Goal: Transaction & Acquisition: Purchase product/service

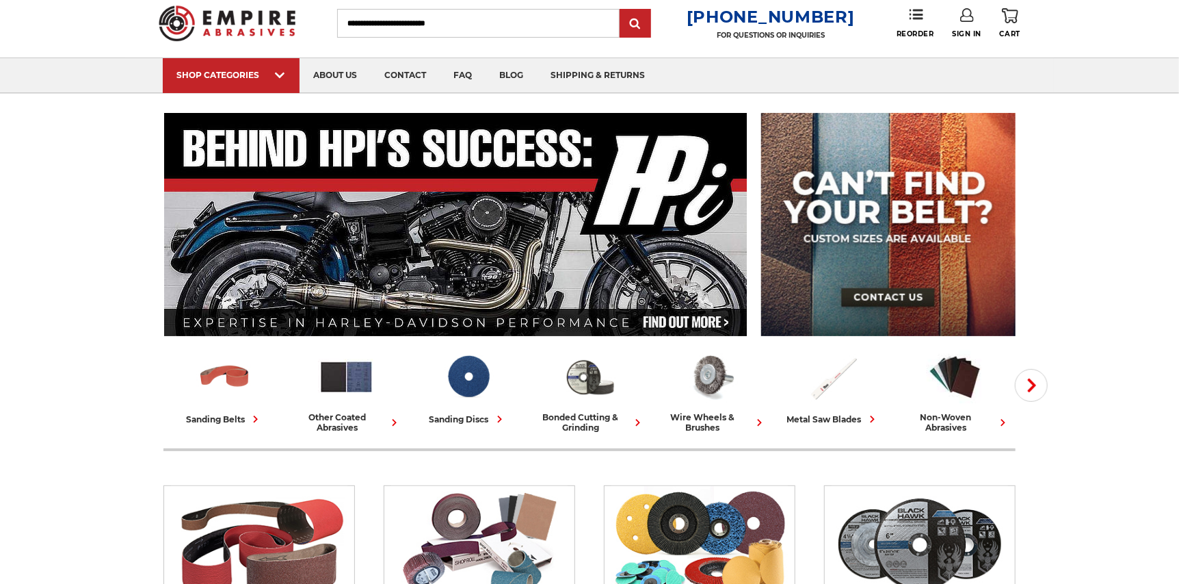
scroll to position [68, 0]
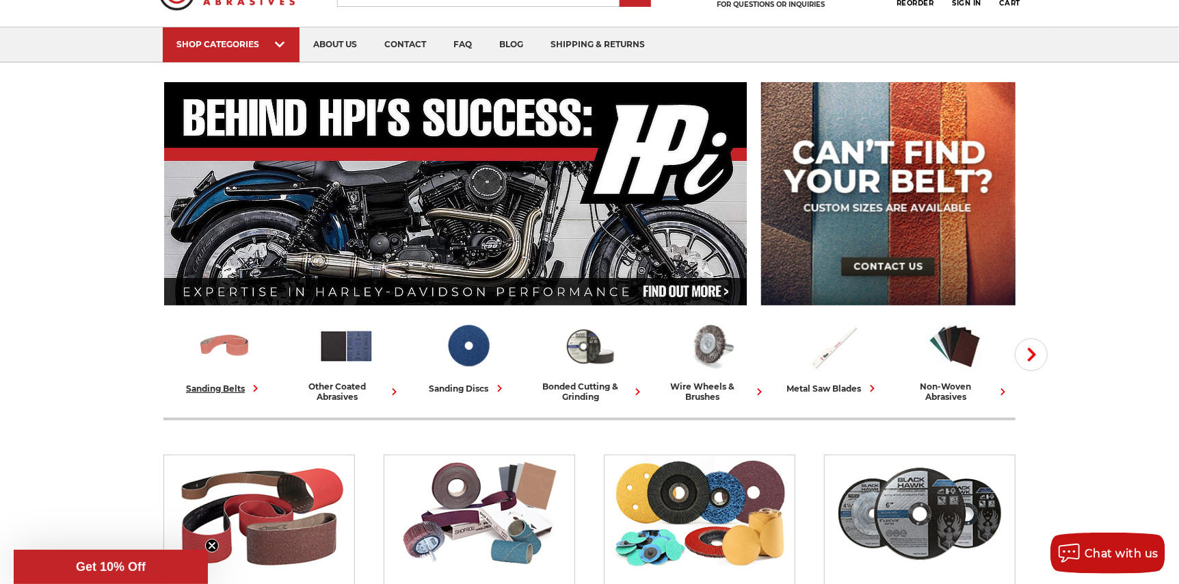
click at [231, 335] on img at bounding box center [224, 345] width 57 height 57
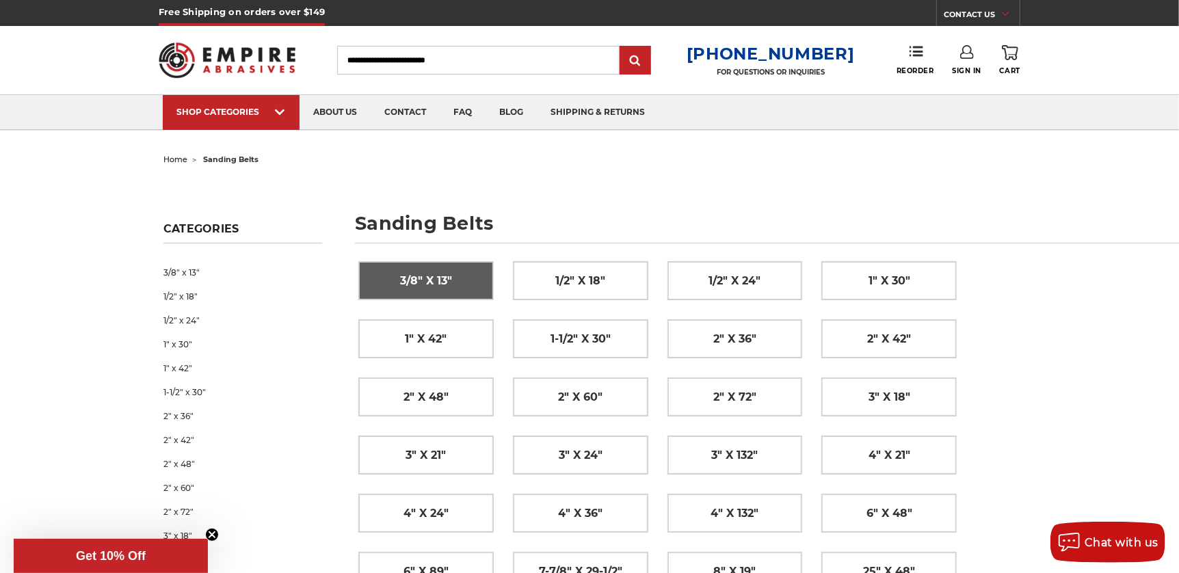
click at [442, 282] on span "3/8" x 13"" at bounding box center [426, 281] width 52 height 23
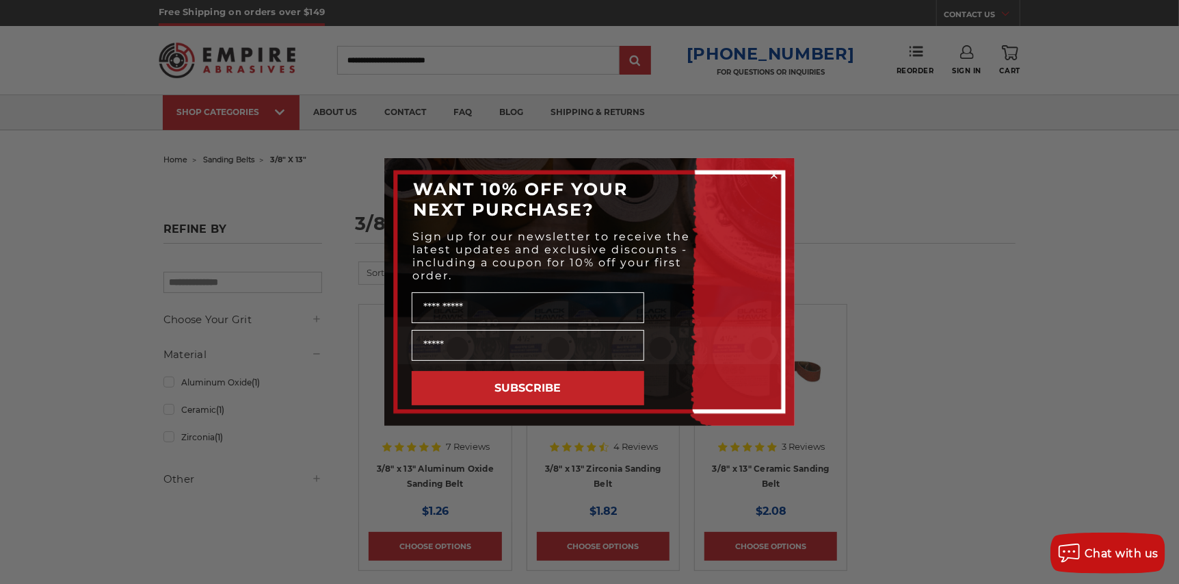
click at [774, 177] on circle "Close dialog" at bounding box center [774, 175] width 13 height 13
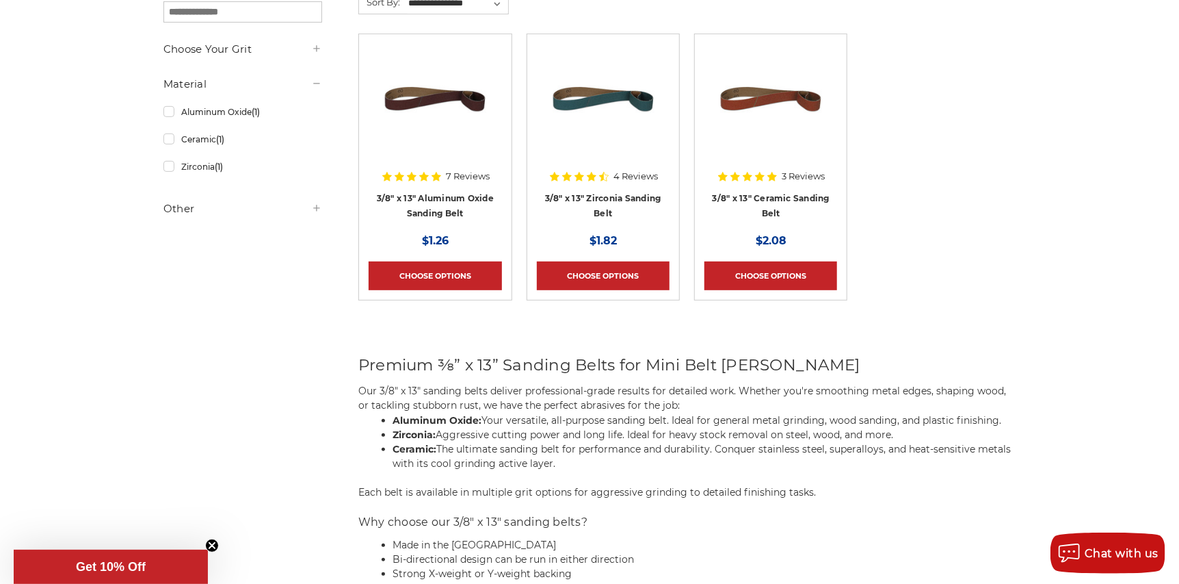
scroll to position [274, 0]
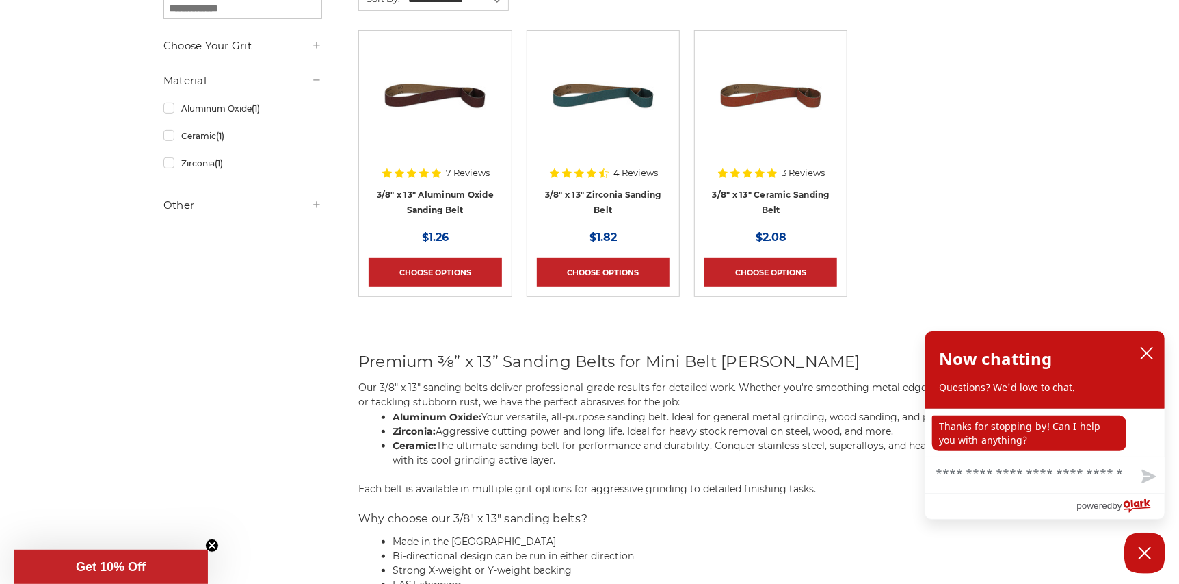
click at [765, 96] on img at bounding box center [770, 94] width 109 height 109
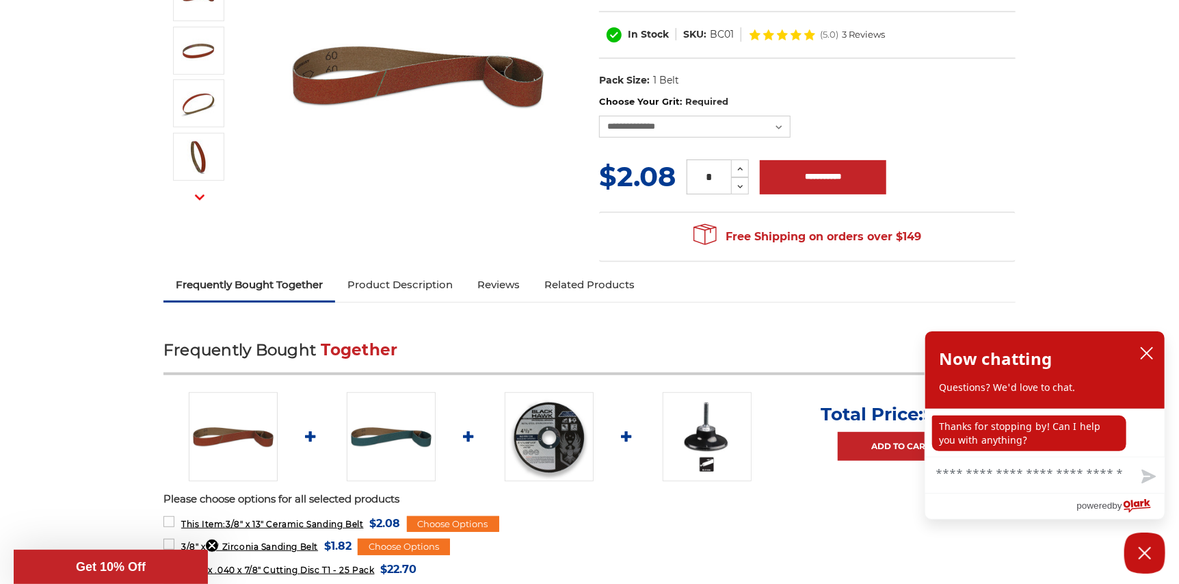
scroll to position [274, 0]
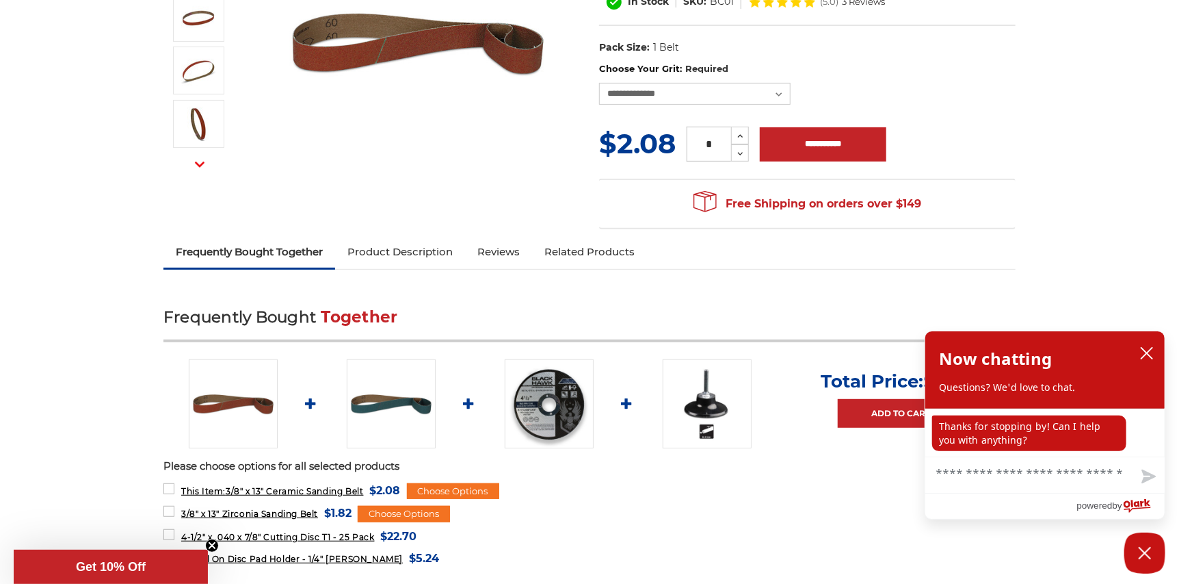
click at [436, 247] on link "Product Description" at bounding box center [400, 252] width 130 height 30
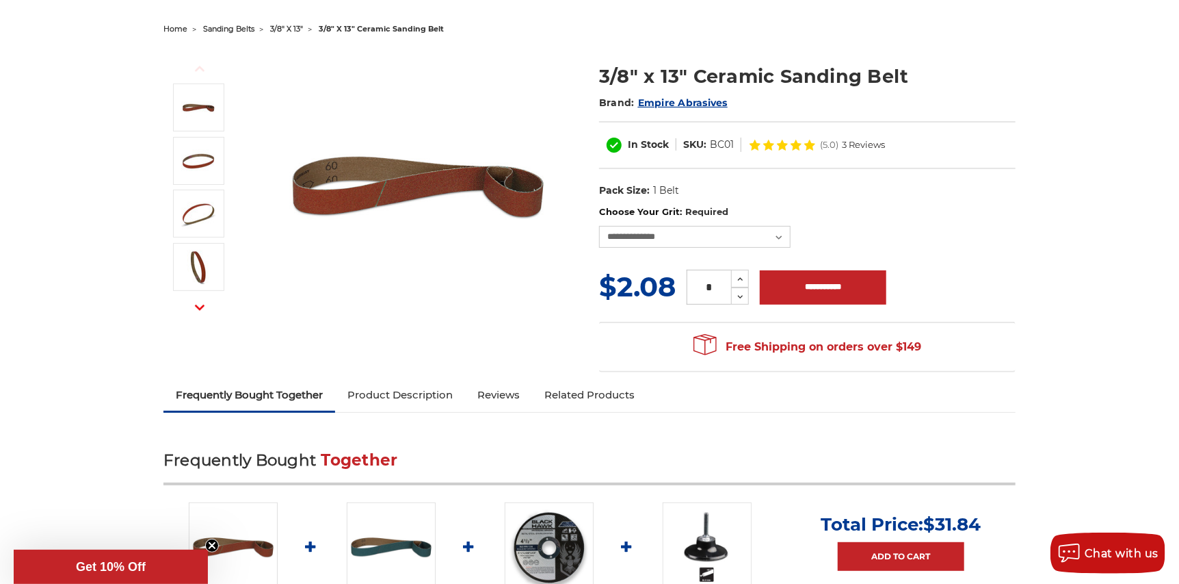
scroll to position [109, 0]
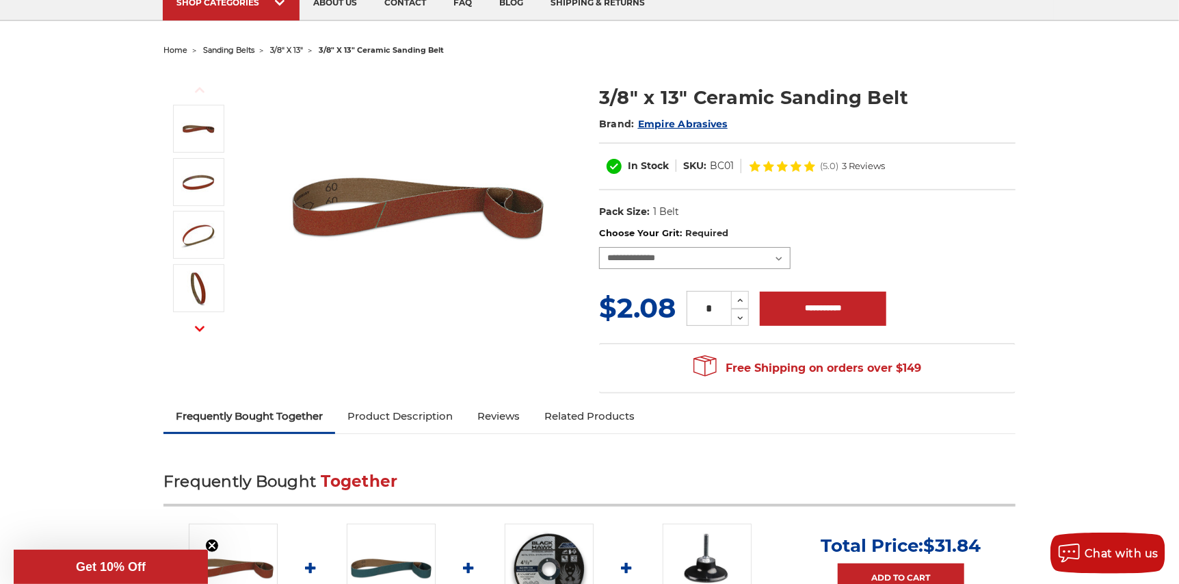
click at [776, 250] on select "**********" at bounding box center [695, 258] width 192 height 22
select select "****"
click at [599, 247] on select "**********" at bounding box center [695, 258] width 192 height 22
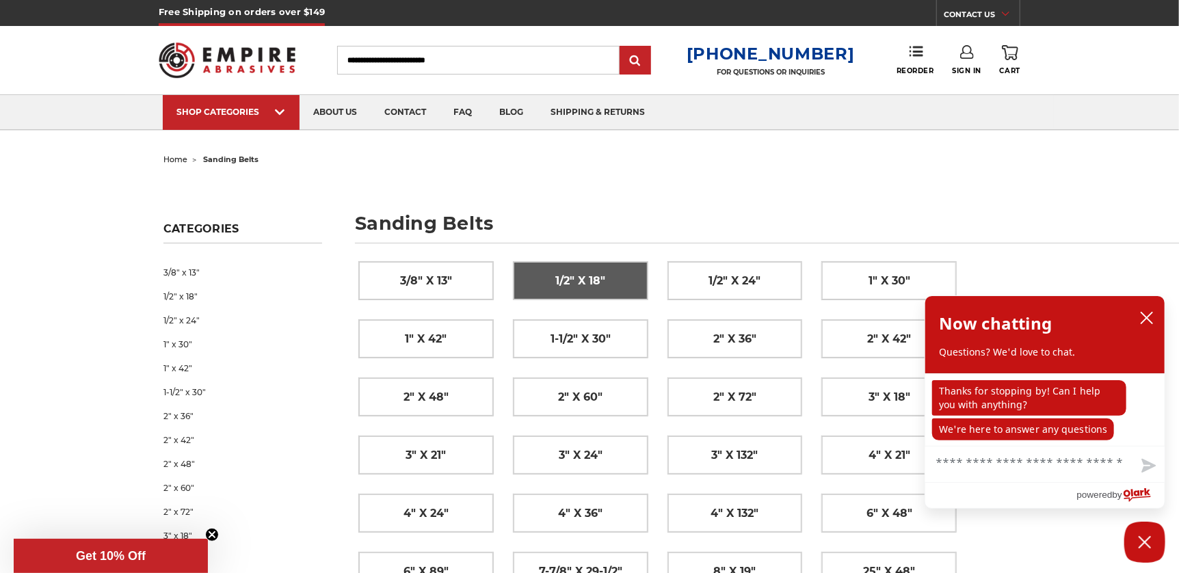
click at [577, 280] on span "1/2" x 18"" at bounding box center [580, 281] width 50 height 23
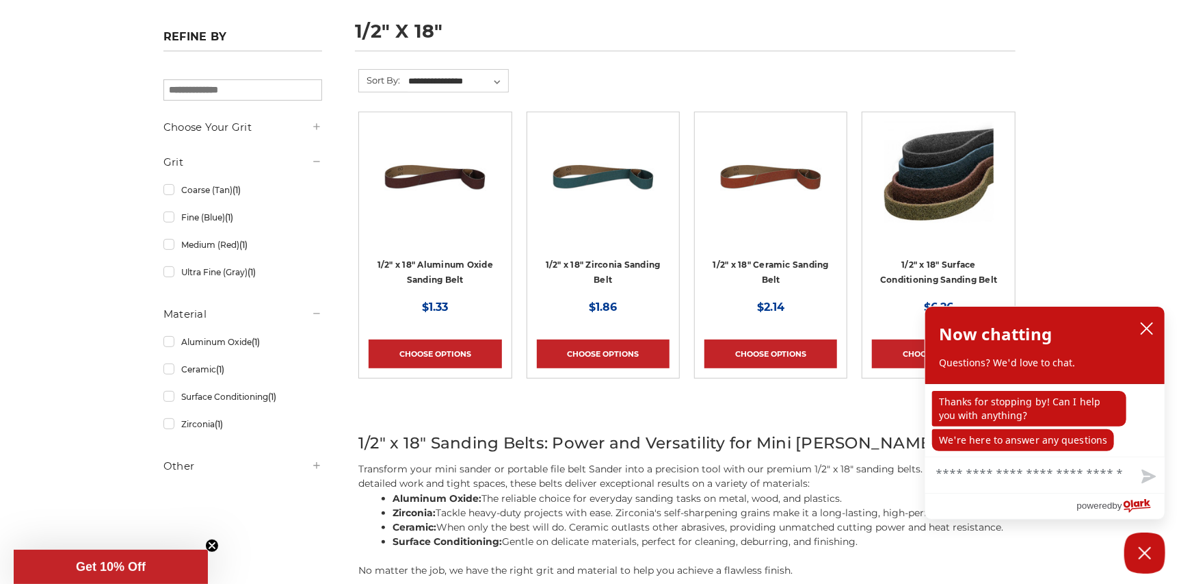
scroll to position [205, 0]
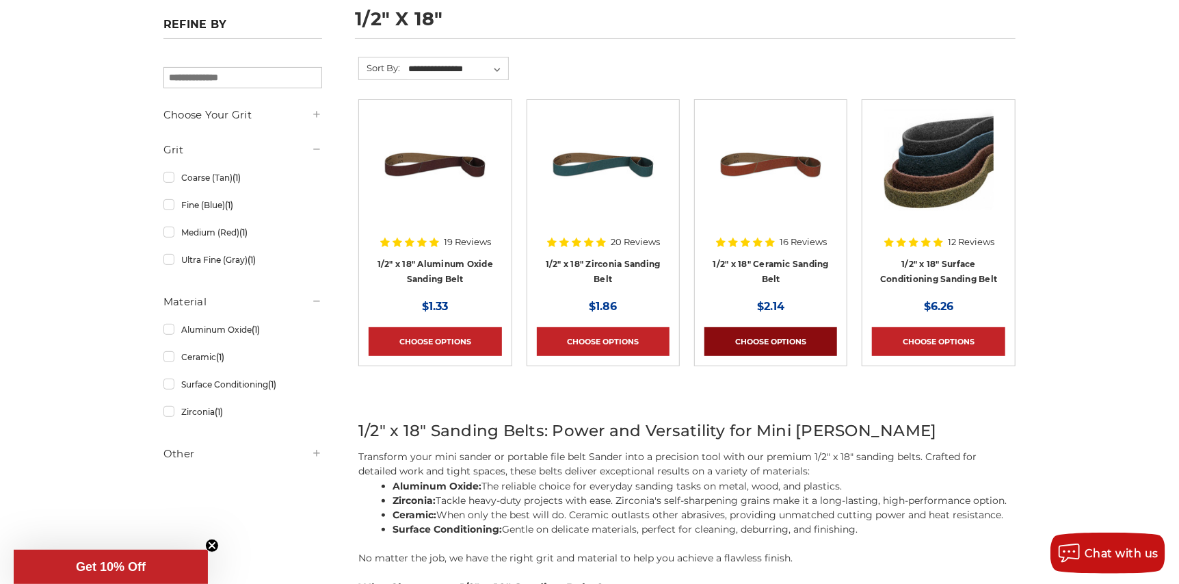
click at [775, 340] on link "Choose Options" at bounding box center [771, 341] width 133 height 29
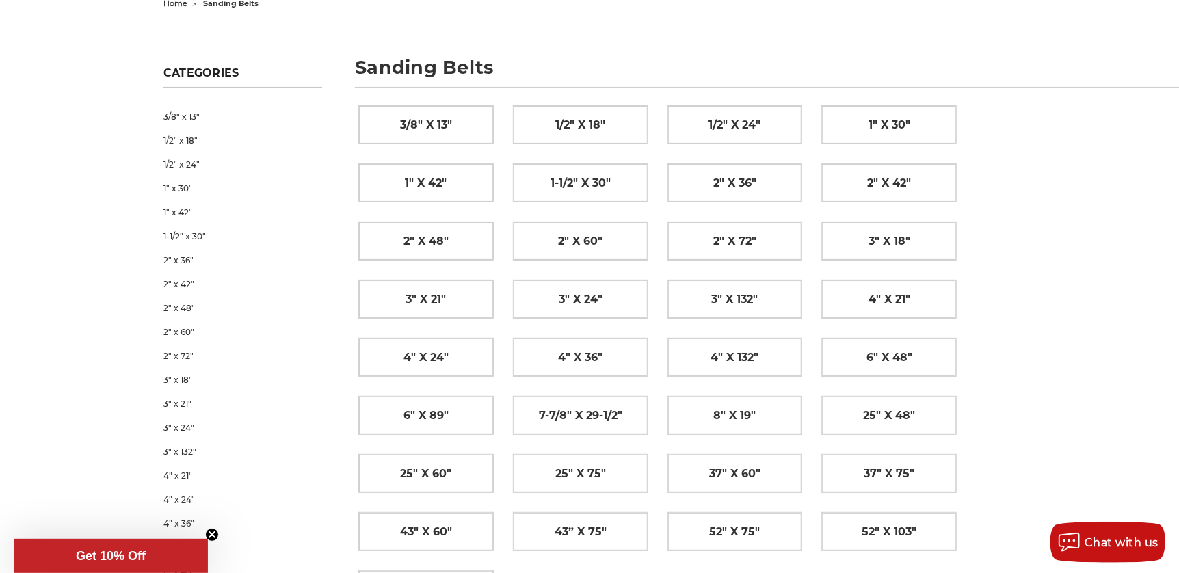
scroll to position [205, 0]
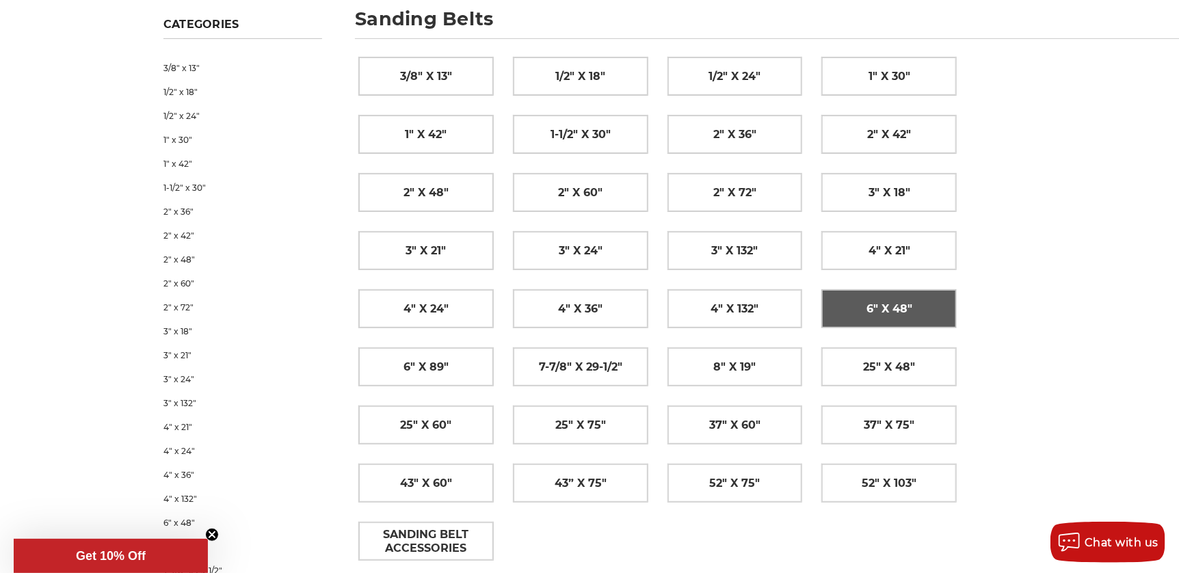
click at [884, 306] on span "6" x 48"" at bounding box center [890, 309] width 46 height 23
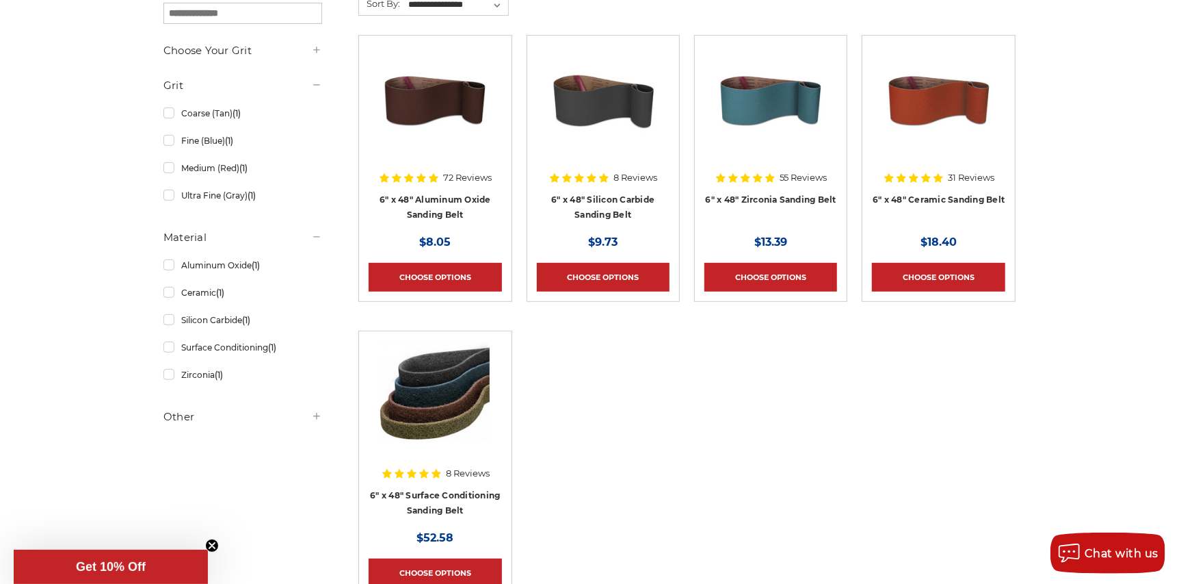
scroll to position [274, 0]
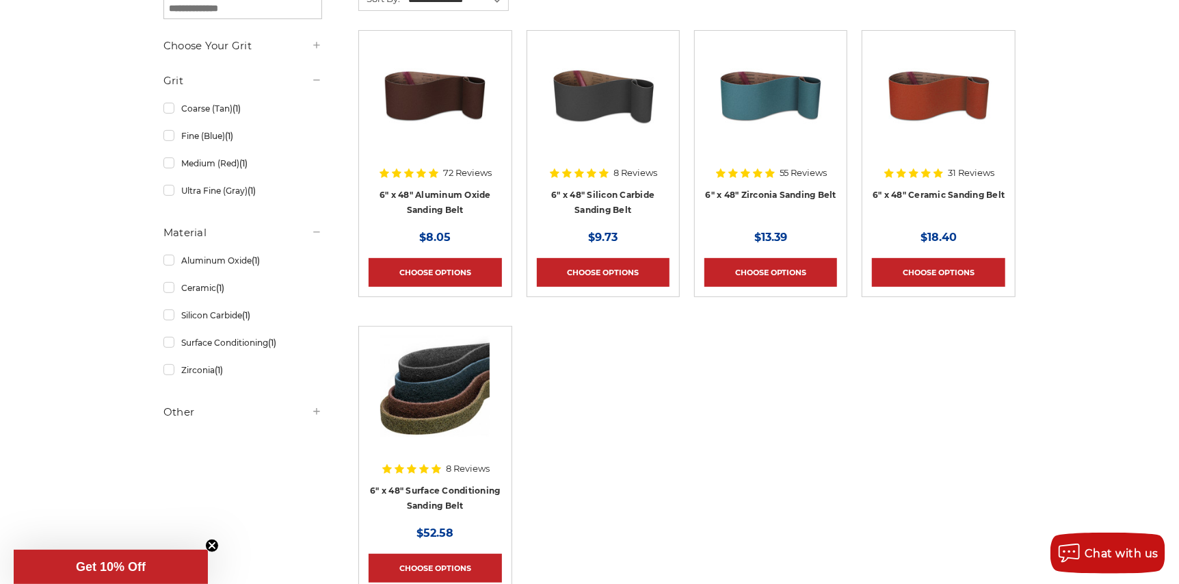
click at [940, 94] on img at bounding box center [939, 94] width 109 height 109
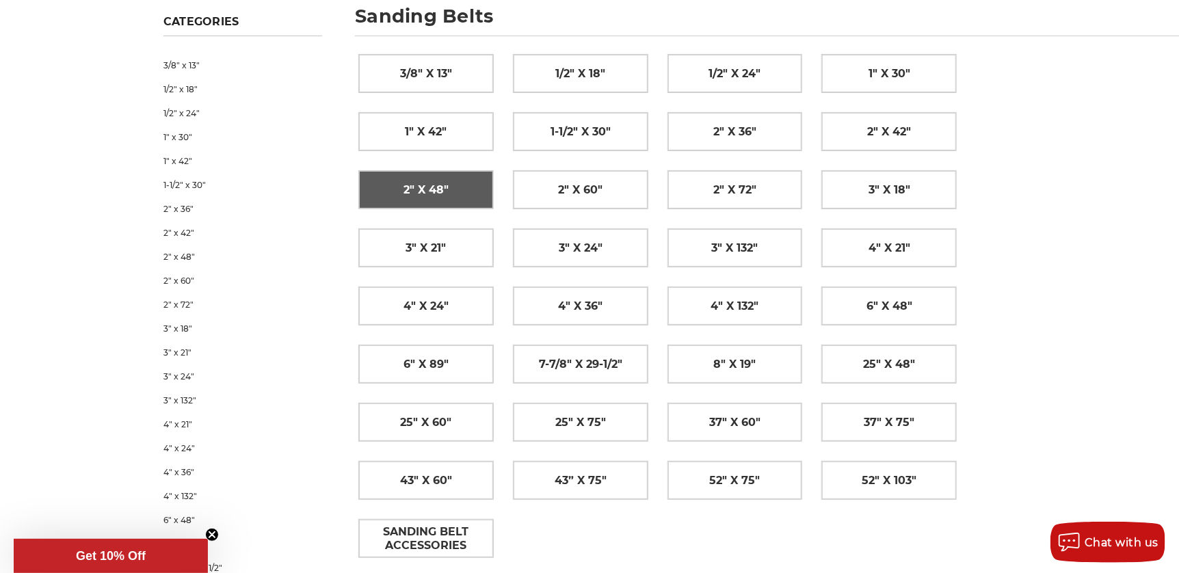
click at [432, 179] on span "2" x 48"" at bounding box center [426, 190] width 45 height 23
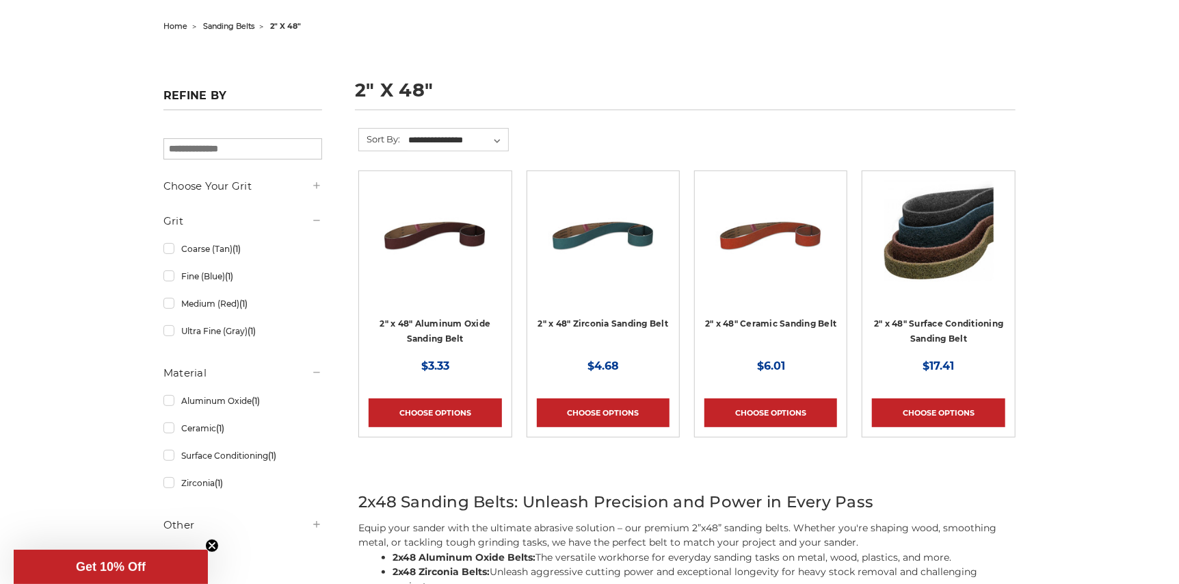
scroll to position [137, 0]
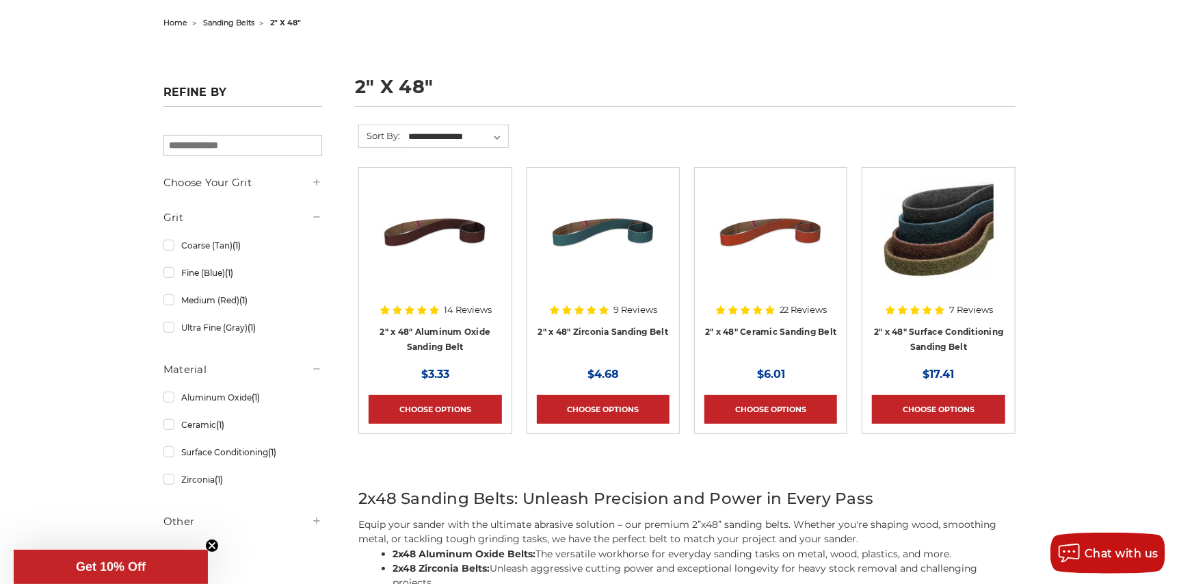
click at [780, 216] on img at bounding box center [770, 231] width 109 height 109
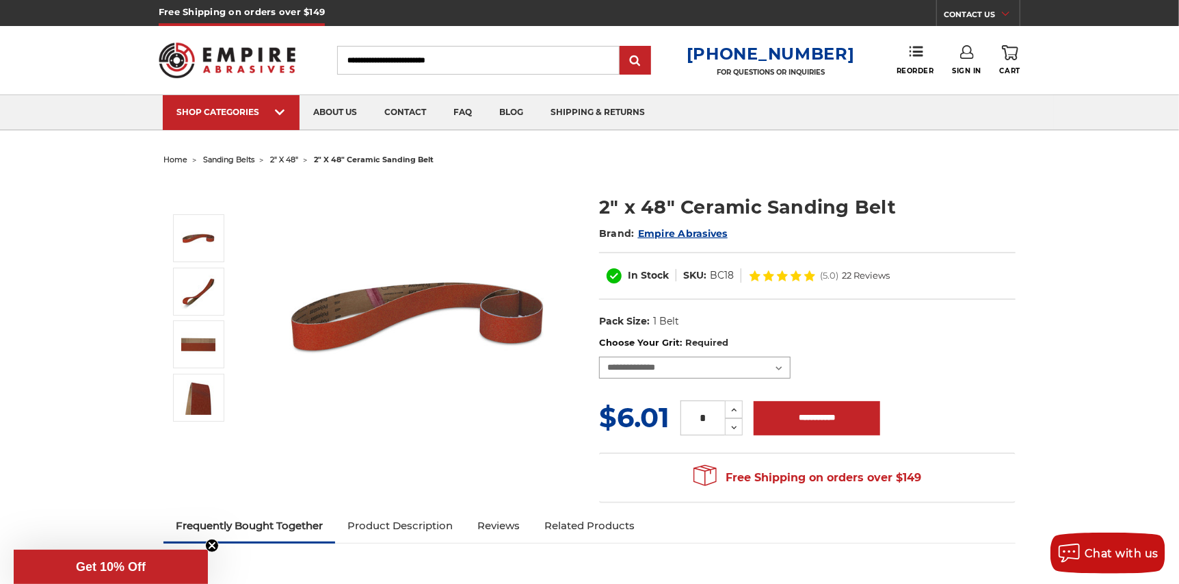
click at [783, 367] on select "**********" at bounding box center [695, 367] width 192 height 22
select select "****"
click at [599, 356] on select "**********" at bounding box center [695, 367] width 192 height 22
click at [486, 438] on img at bounding box center [418, 316] width 274 height 274
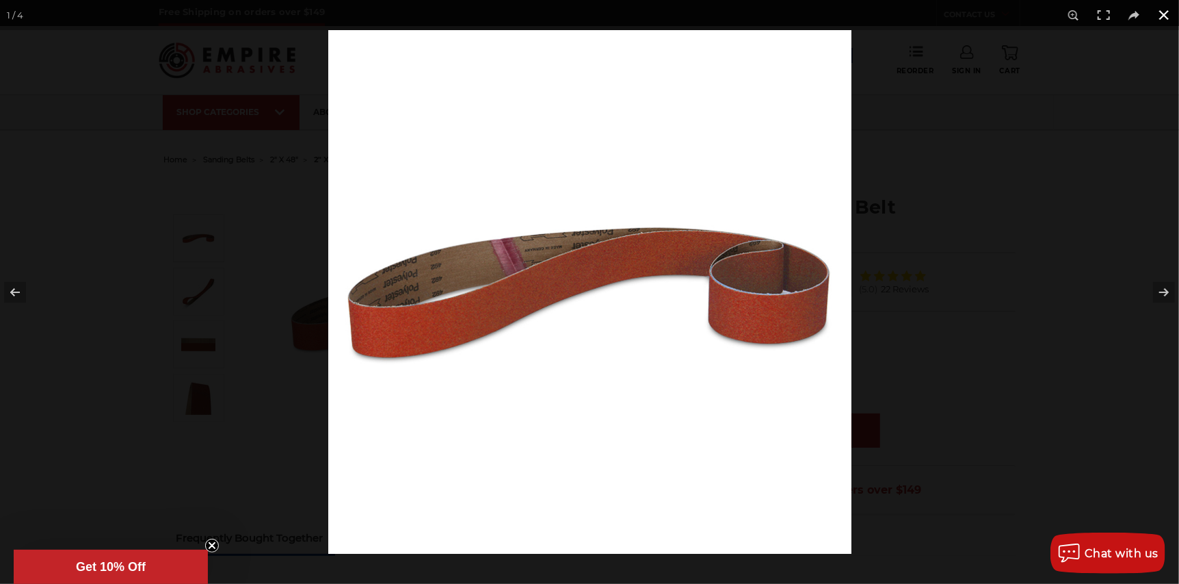
click at [1161, 7] on button at bounding box center [1164, 15] width 30 height 30
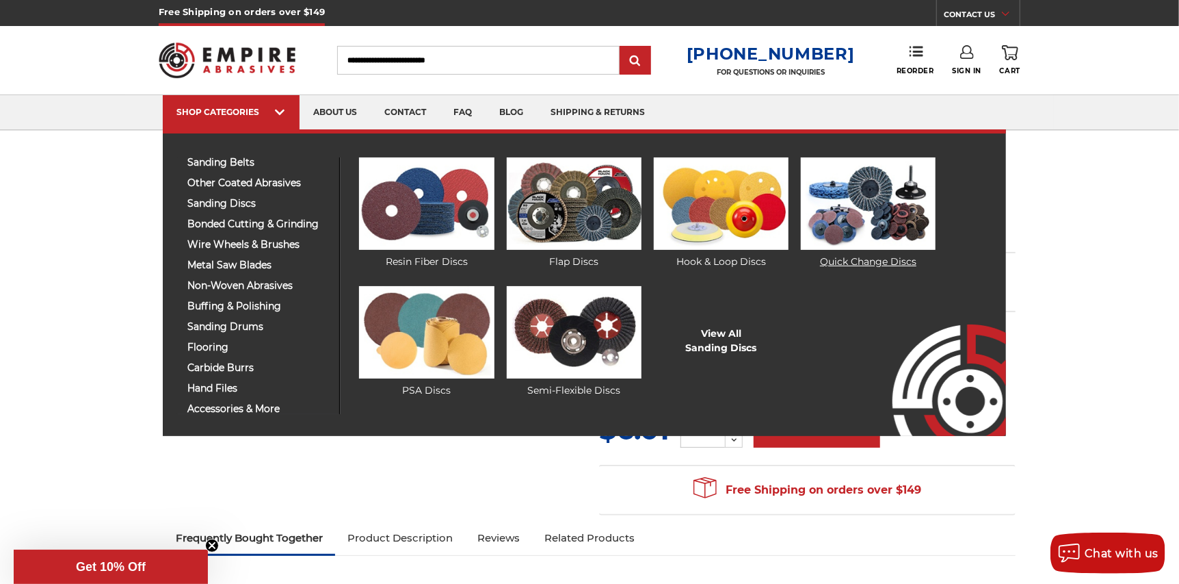
click at [853, 200] on img at bounding box center [868, 203] width 135 height 92
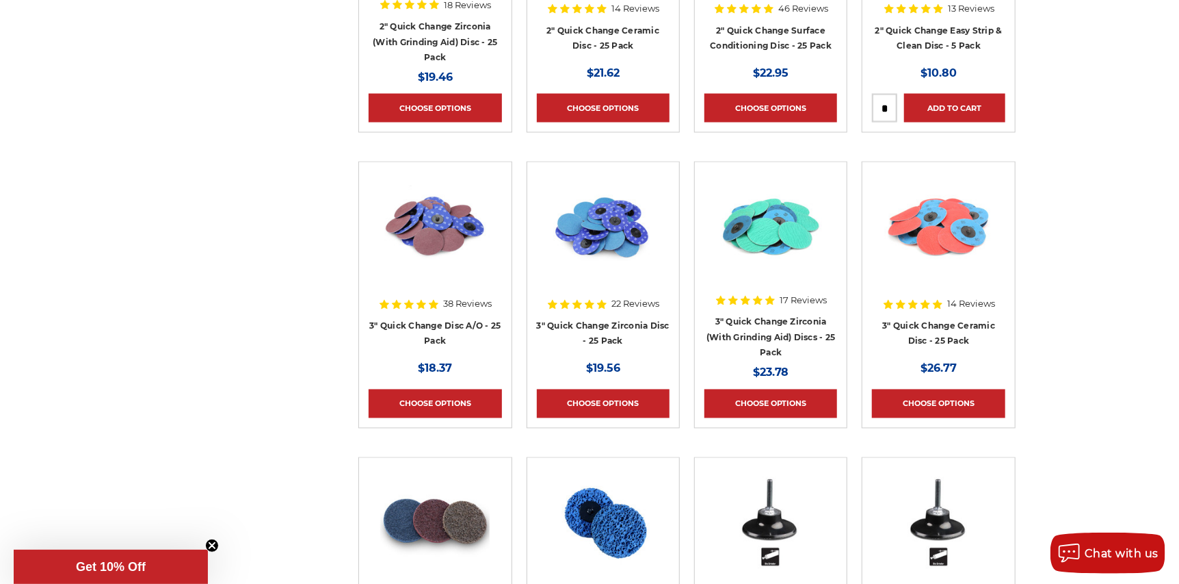
scroll to position [1368, 0]
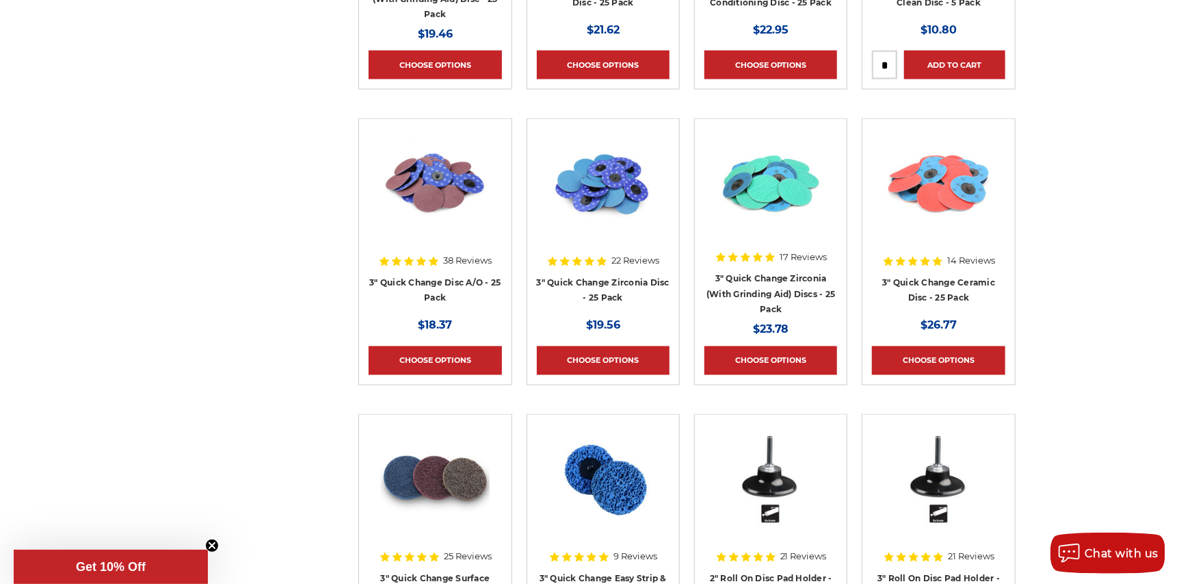
click at [945, 174] on img at bounding box center [939, 183] width 109 height 109
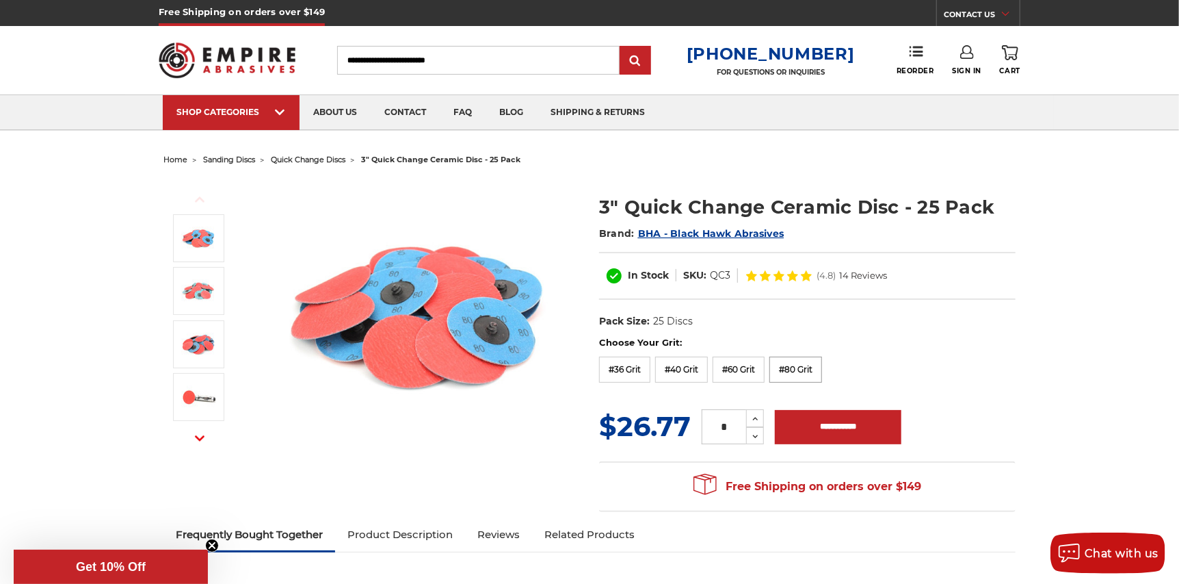
click at [799, 367] on label "#80 Grit" at bounding box center [796, 369] width 53 height 26
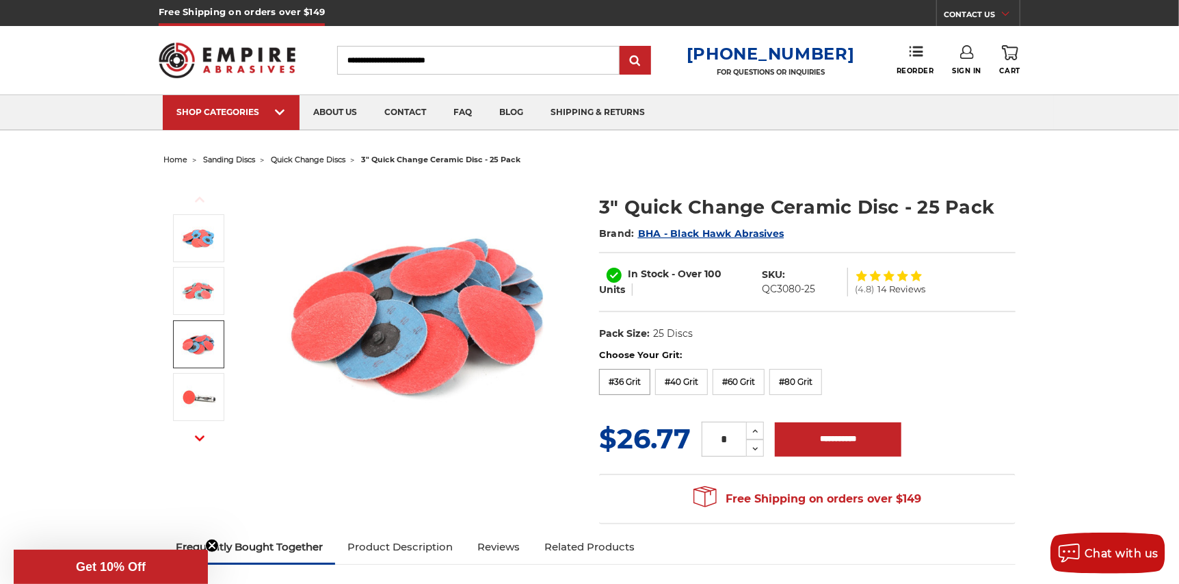
click at [637, 381] on label "#36 Grit" at bounding box center [624, 382] width 51 height 26
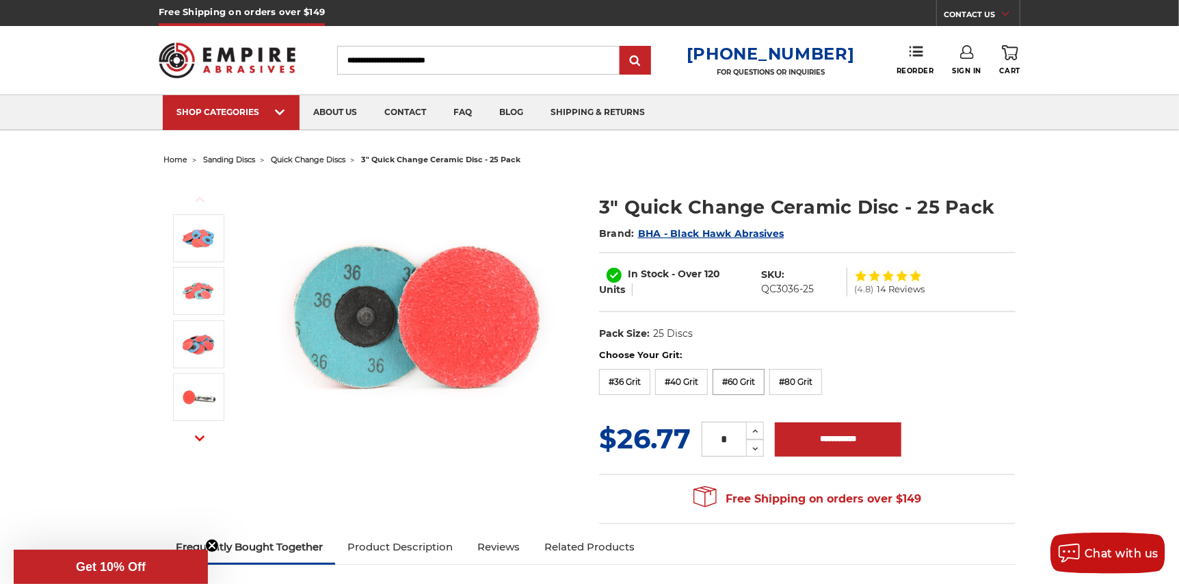
click at [746, 387] on label "#60 Grit" at bounding box center [739, 382] width 52 height 26
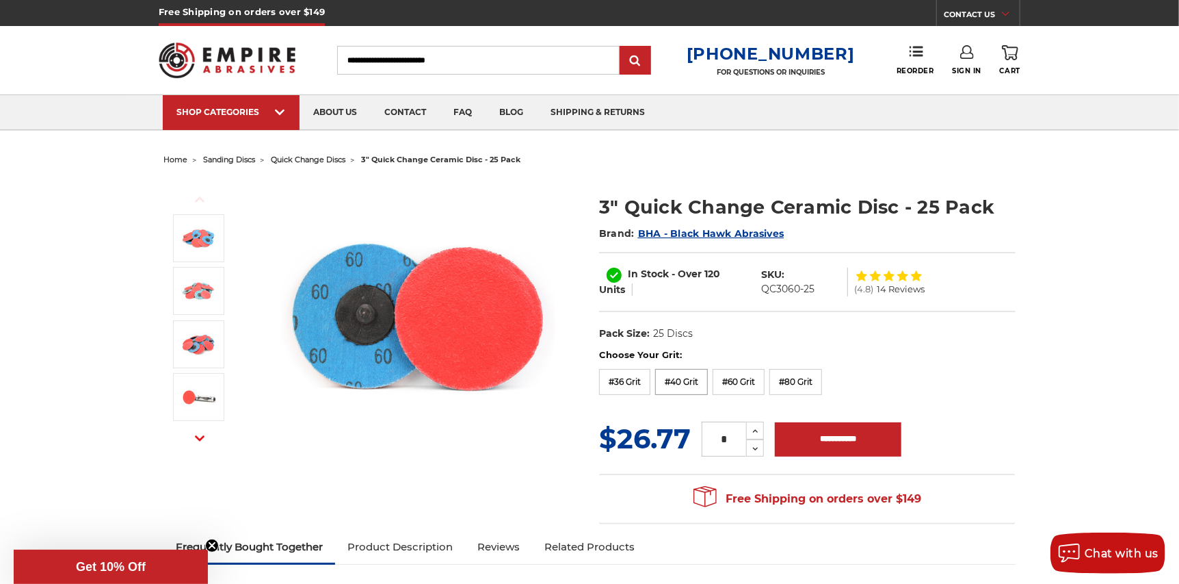
click at [678, 377] on label "#40 Grit" at bounding box center [681, 382] width 53 height 26
click at [787, 380] on label "#80 Grit" at bounding box center [796, 382] width 53 height 26
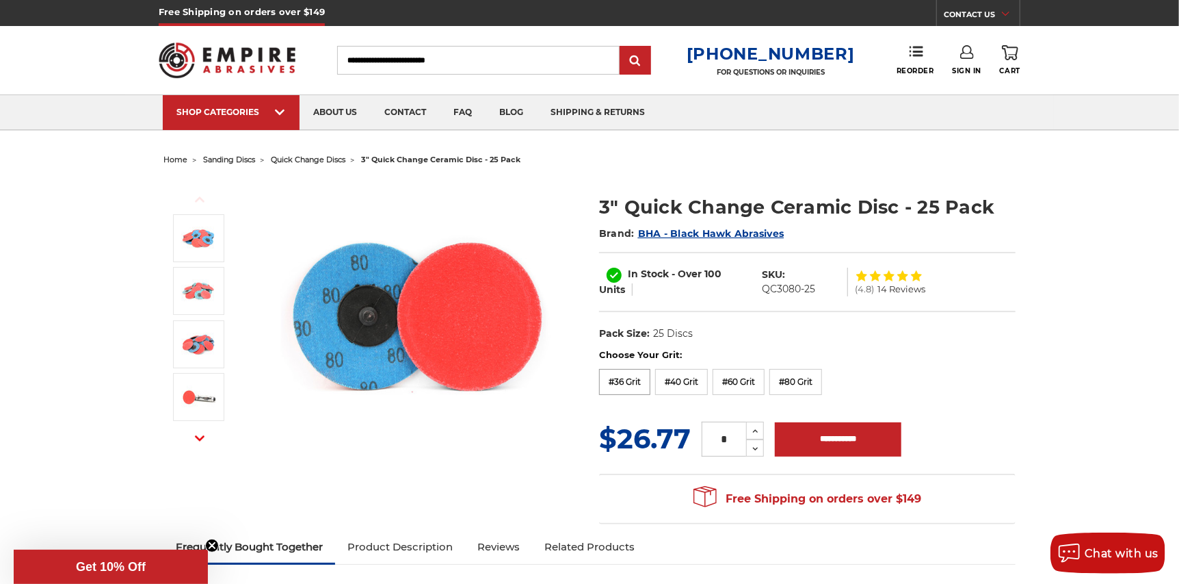
click at [616, 378] on label "#36 Grit" at bounding box center [624, 382] width 51 height 26
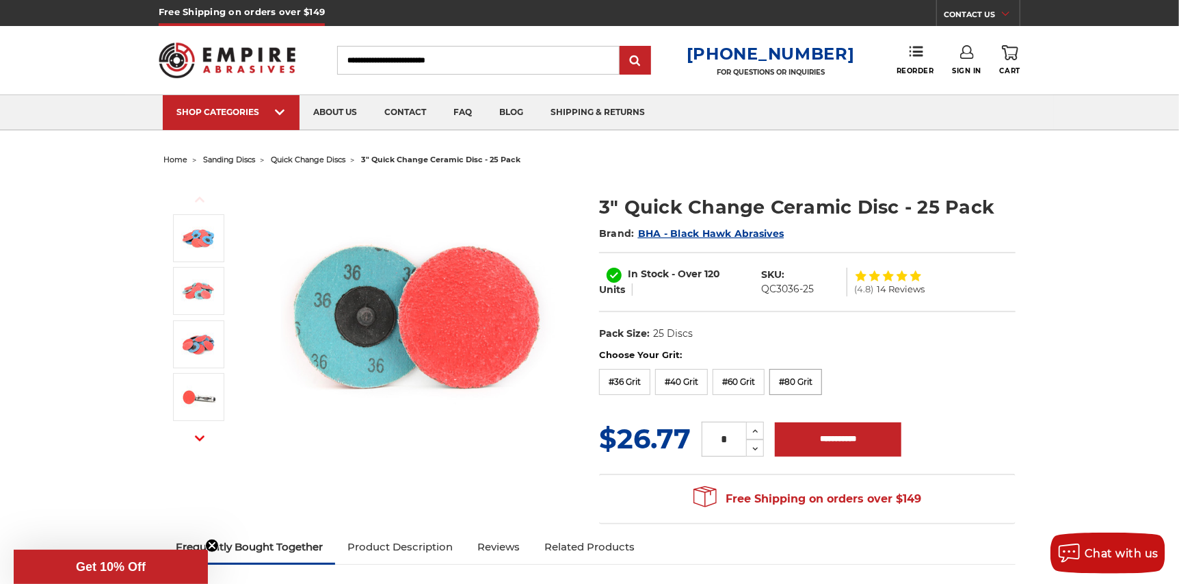
click at [792, 386] on label "#80 Grit" at bounding box center [796, 382] width 53 height 26
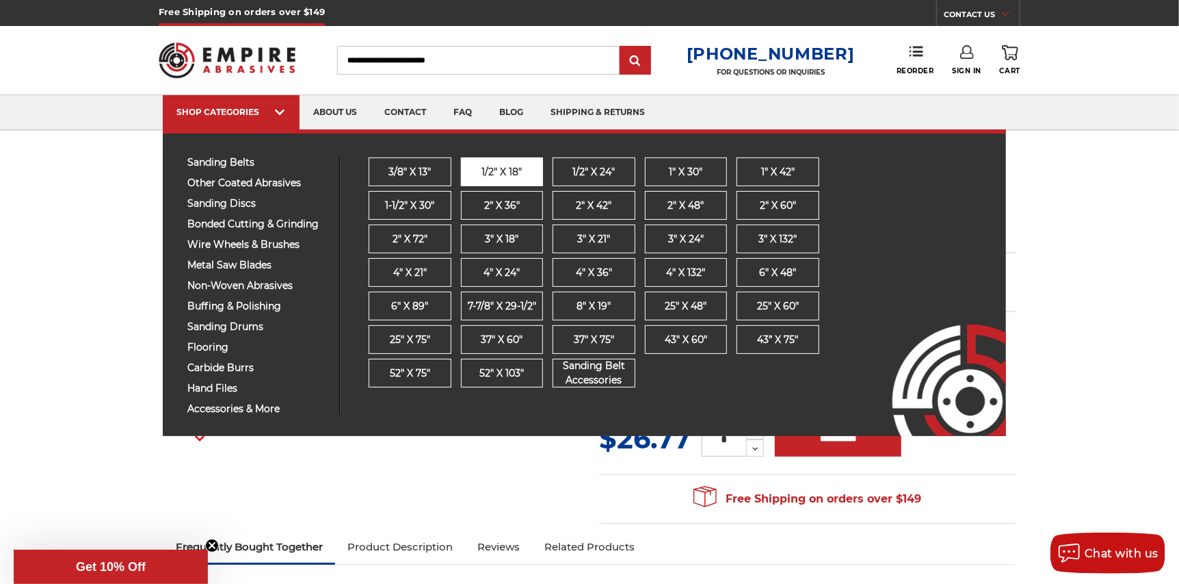
click at [501, 174] on span "1/2" x 18"" at bounding box center [502, 172] width 40 height 14
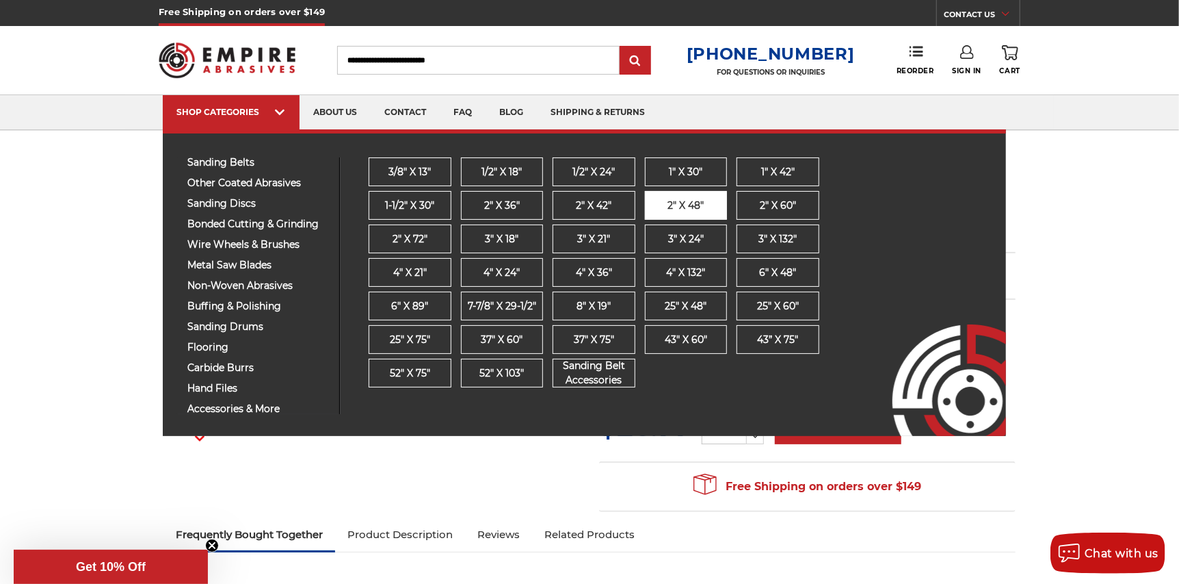
click at [684, 202] on span "2" x 48"" at bounding box center [686, 205] width 36 height 14
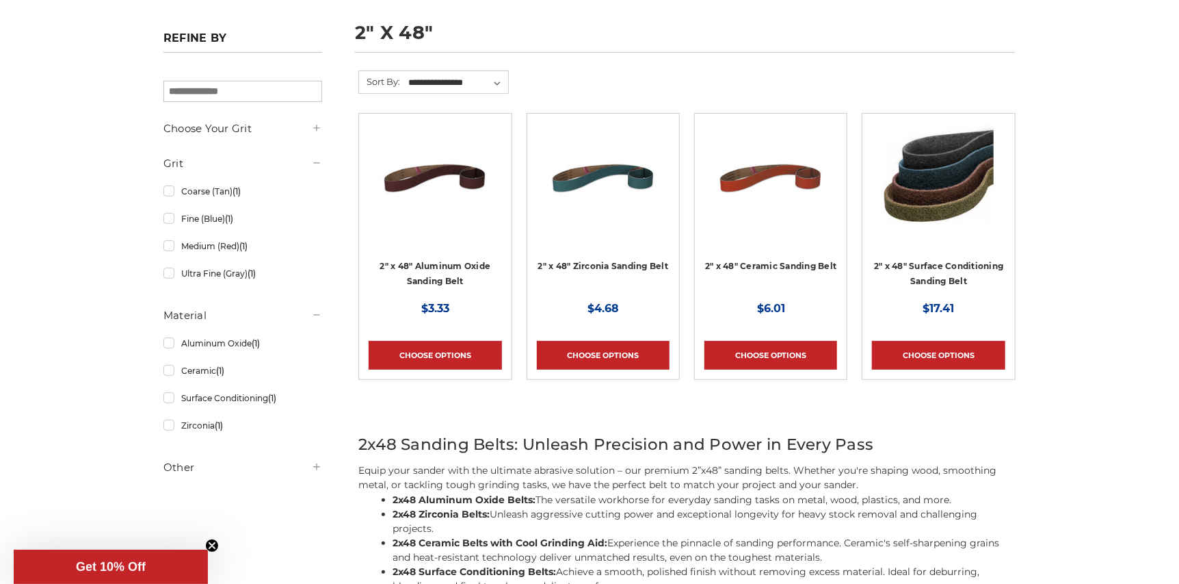
scroll to position [205, 0]
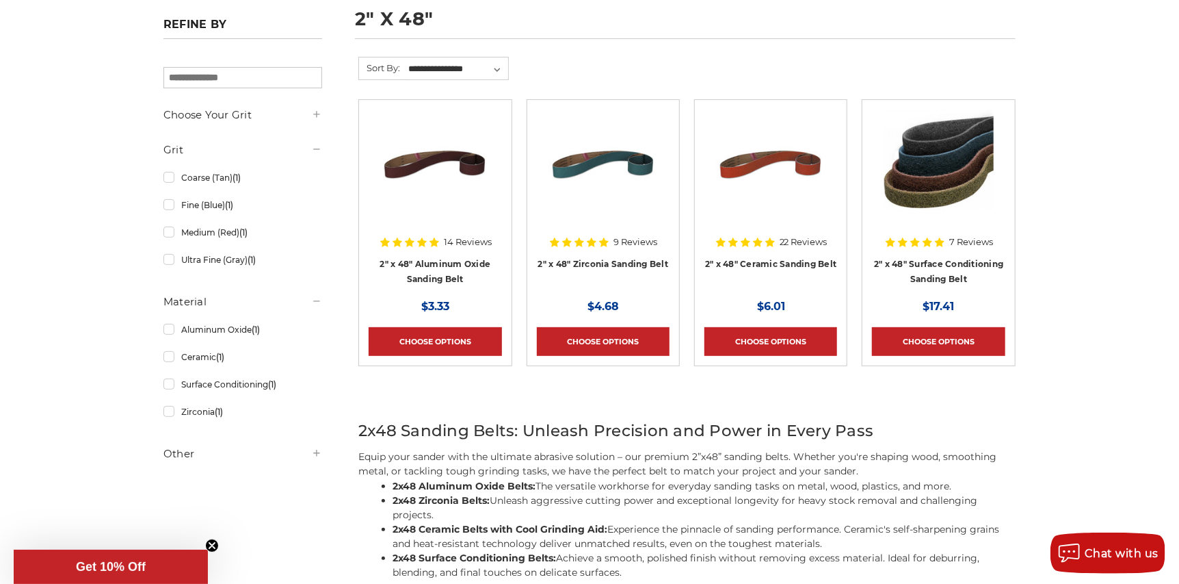
click at [764, 146] on img at bounding box center [770, 163] width 109 height 109
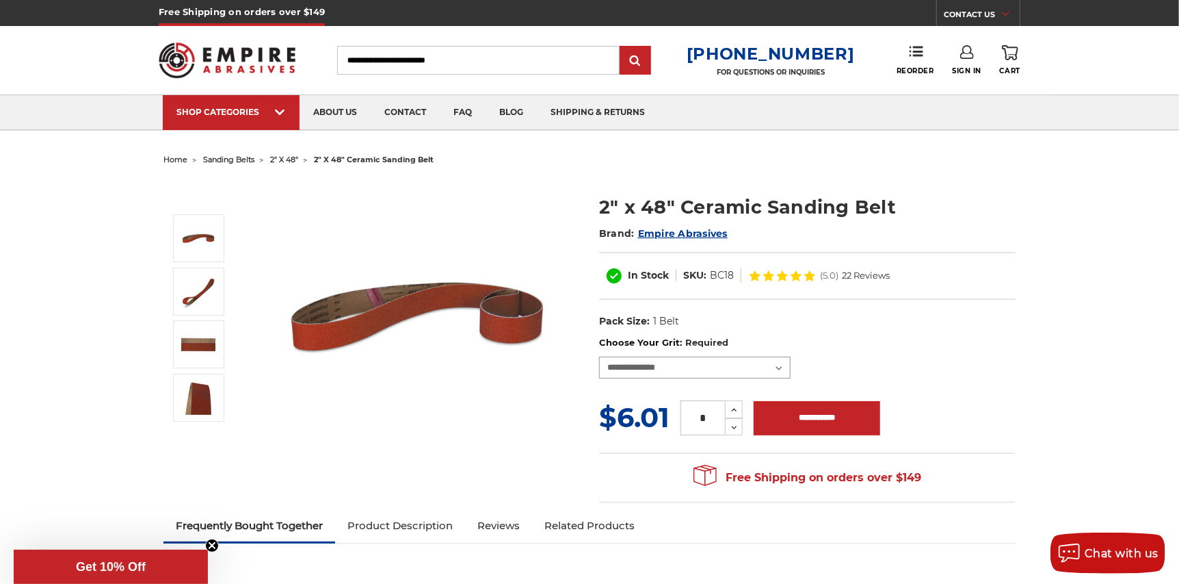
click at [780, 369] on select "**********" at bounding box center [695, 367] width 192 height 22
